Goal: Task Accomplishment & Management: Manage account settings

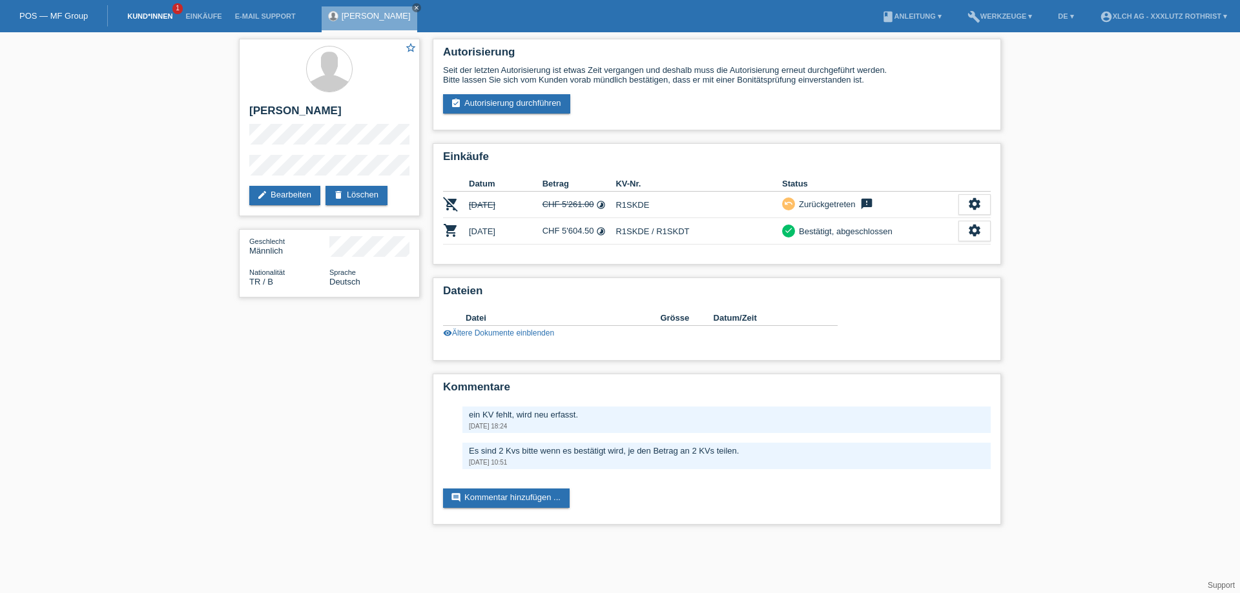
click at [160, 15] on link "Kund*innen" at bounding box center [150, 16] width 58 height 8
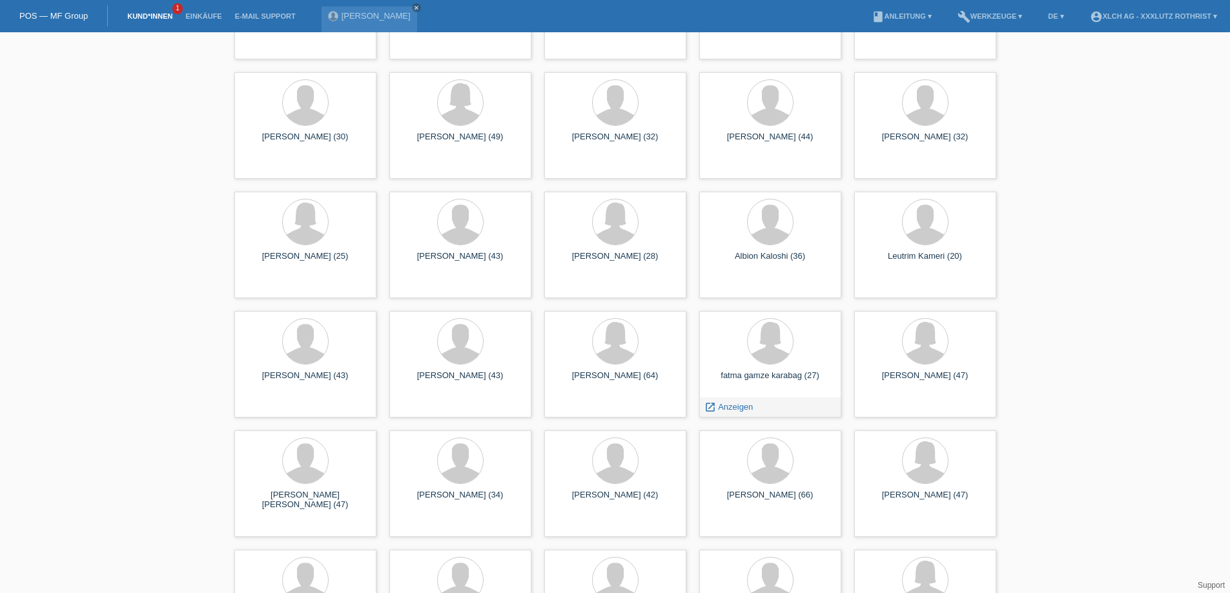
scroll to position [3099, 0]
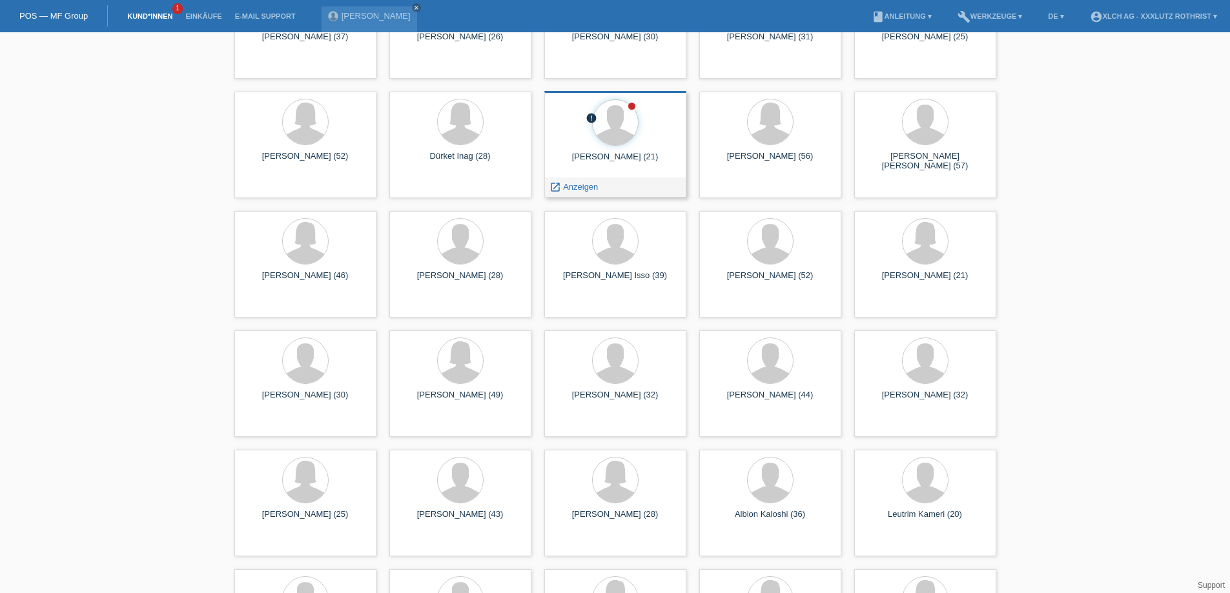
click at [569, 183] on span "Anzeigen" at bounding box center [580, 187] width 35 height 10
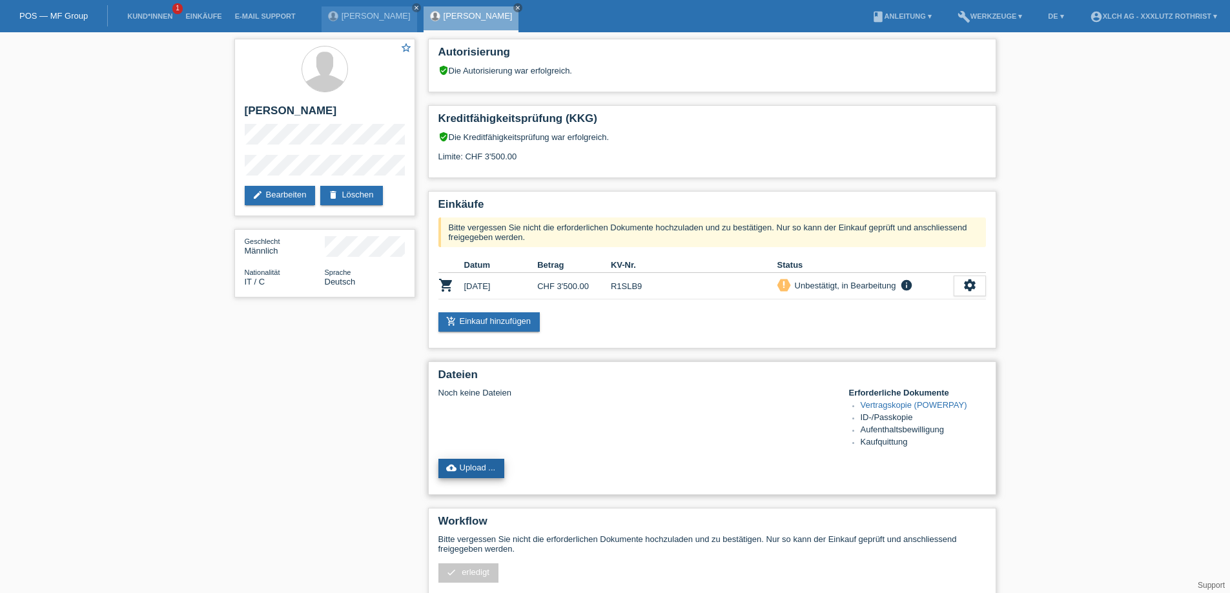
click at [471, 476] on link "cloud_upload Upload ..." at bounding box center [471, 468] width 66 height 19
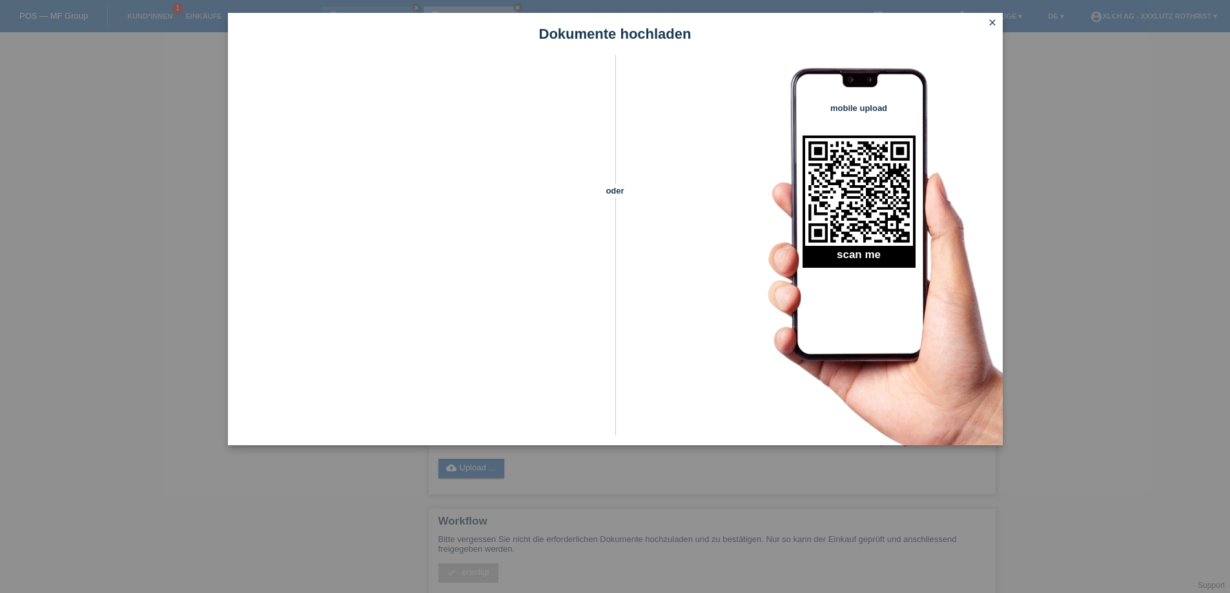
click at [990, 23] on icon "close" at bounding box center [992, 22] width 10 height 10
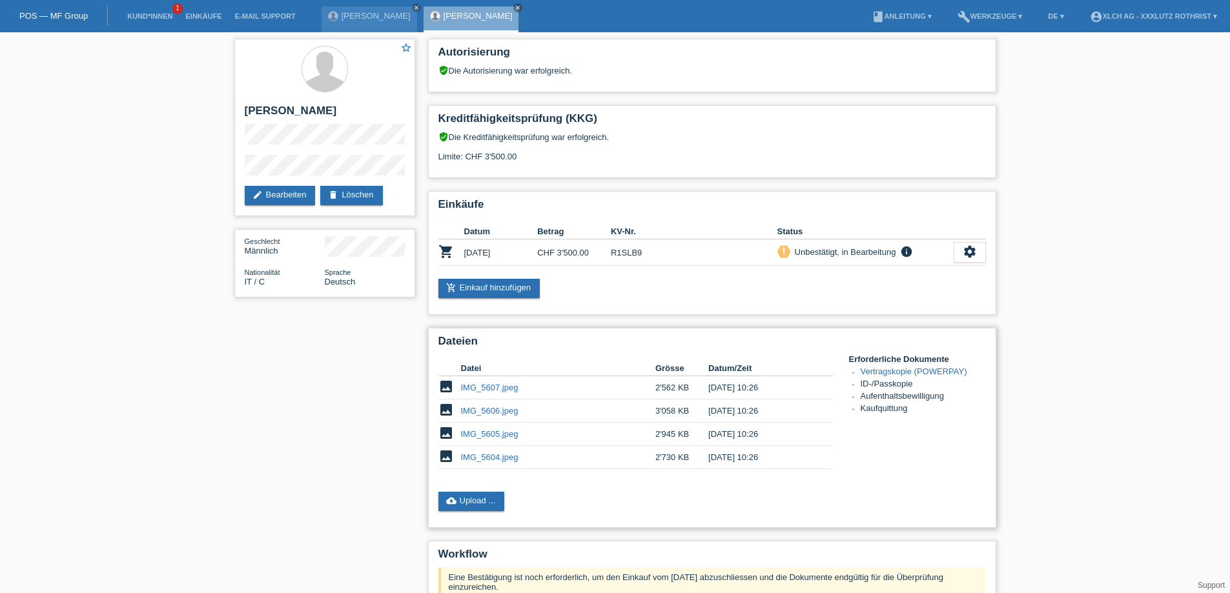
scroll to position [129, 0]
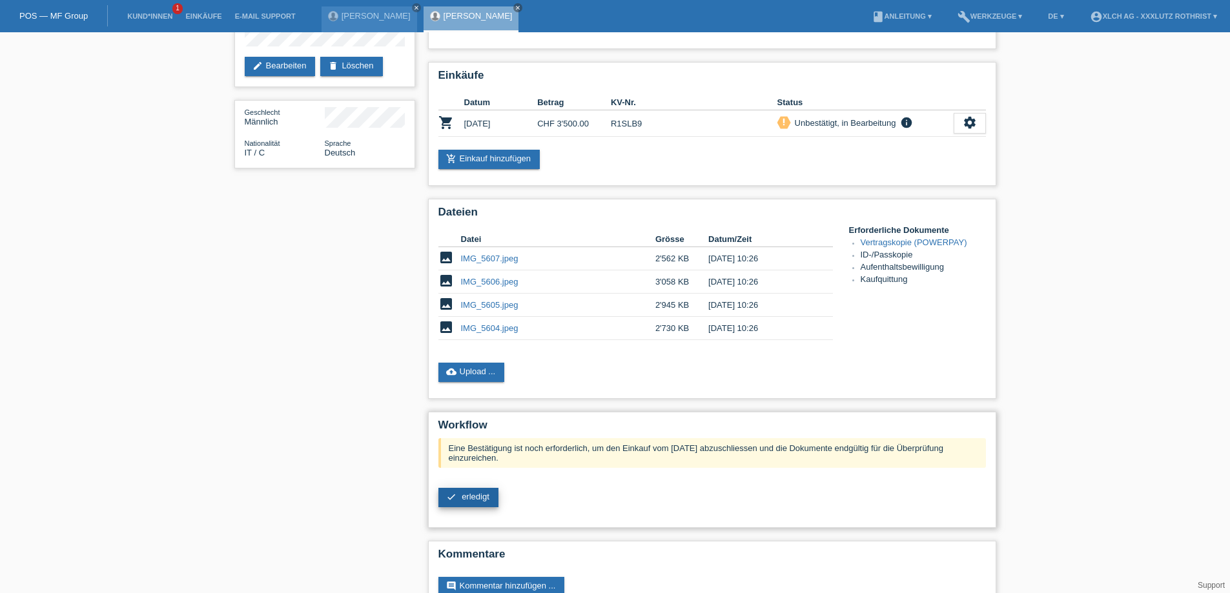
click at [465, 507] on link "check erledigt" at bounding box center [468, 497] width 60 height 19
click at [467, 502] on span "erledigt" at bounding box center [476, 497] width 28 height 10
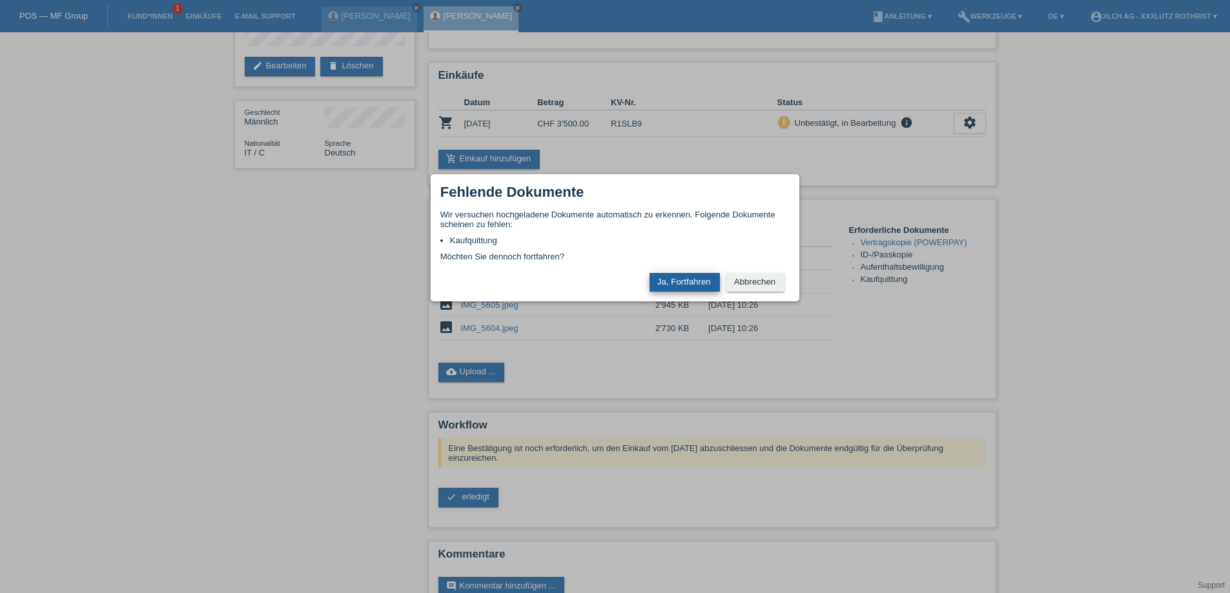
click at [688, 278] on button "Ja, Fortfahren" at bounding box center [684, 282] width 70 height 19
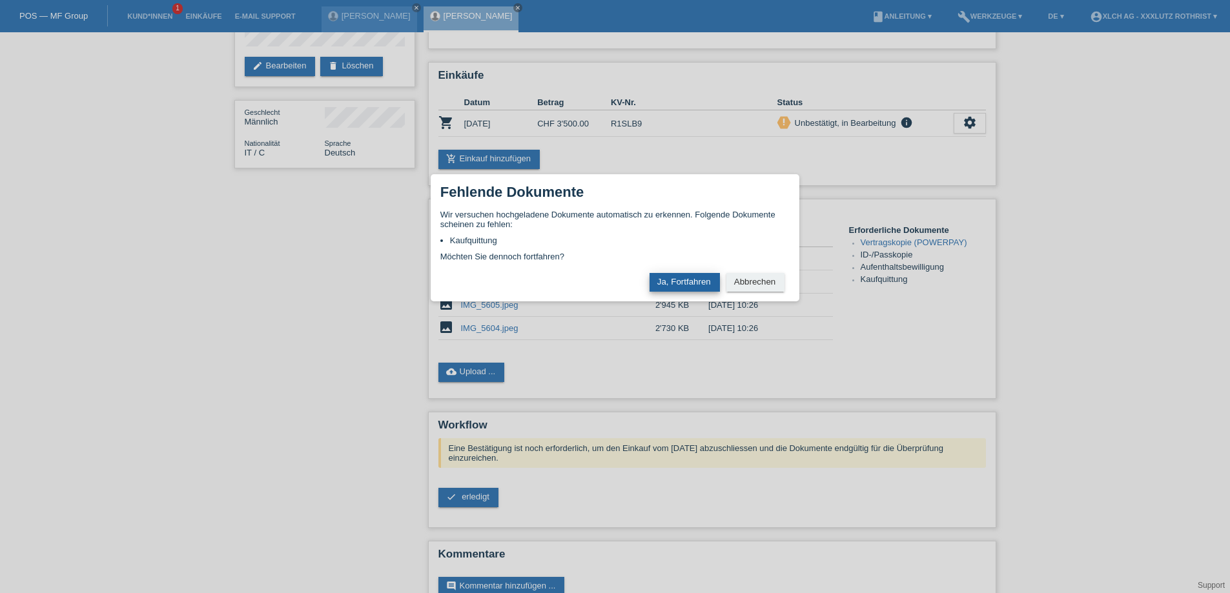
click at [687, 276] on button "Ja, Fortfahren" at bounding box center [684, 282] width 70 height 19
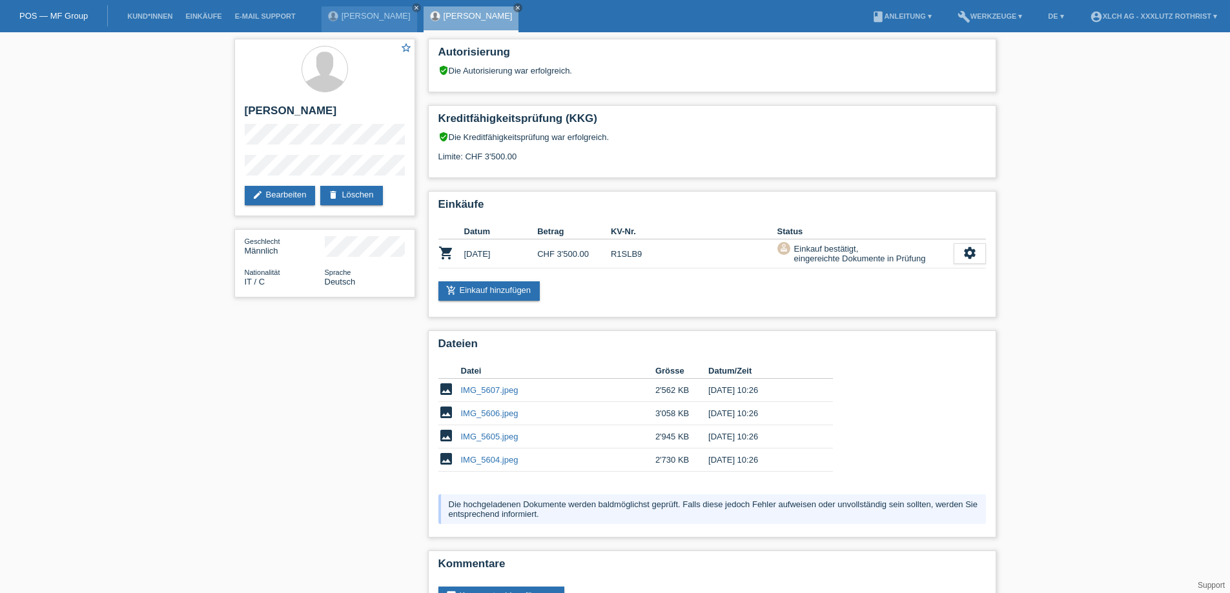
scroll to position [52, 0]
